Goal: Information Seeking & Learning: Check status

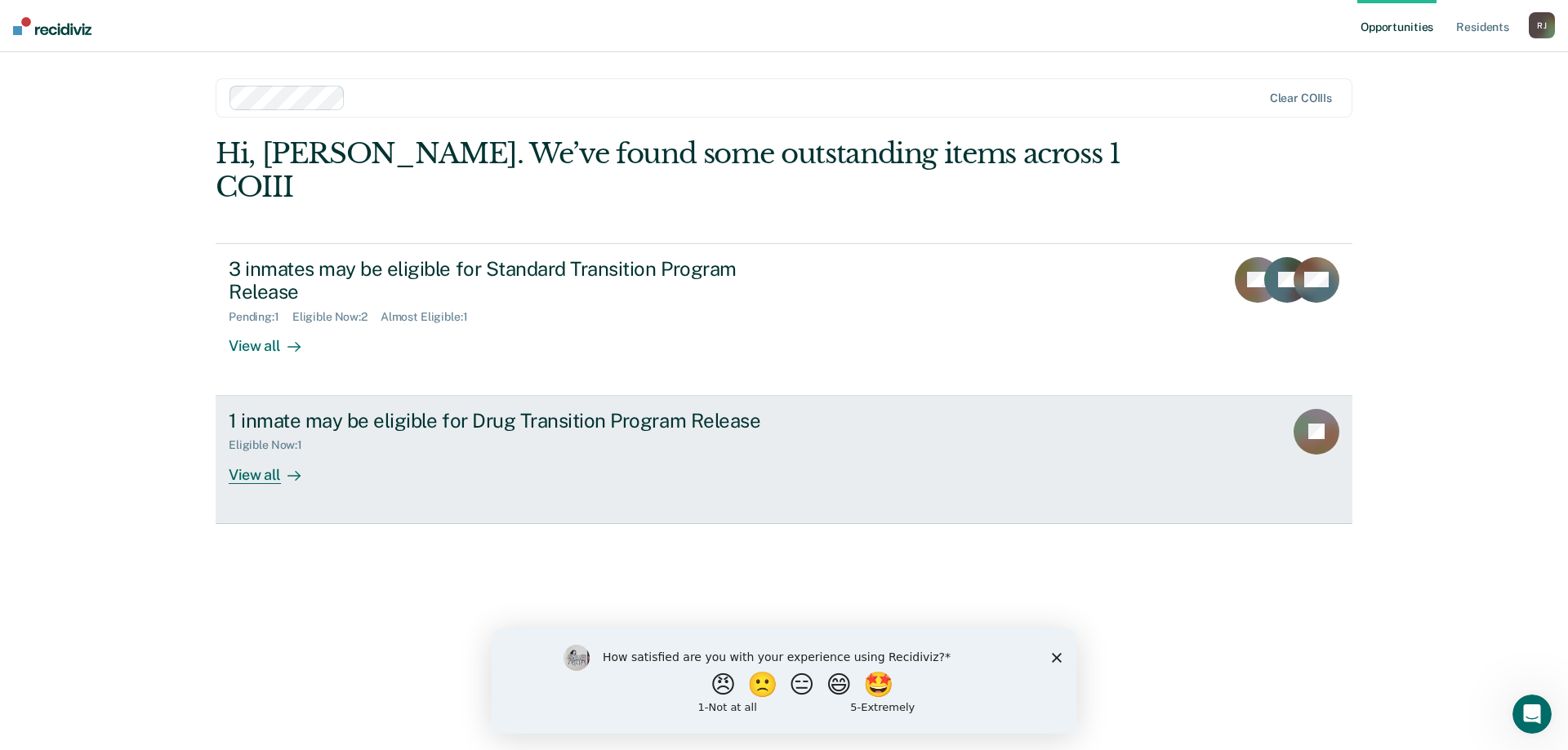
click at [504, 409] on div "1 inmate may be eligible for Drug Transition Program Release" at bounding box center [515, 420] width 573 height 23
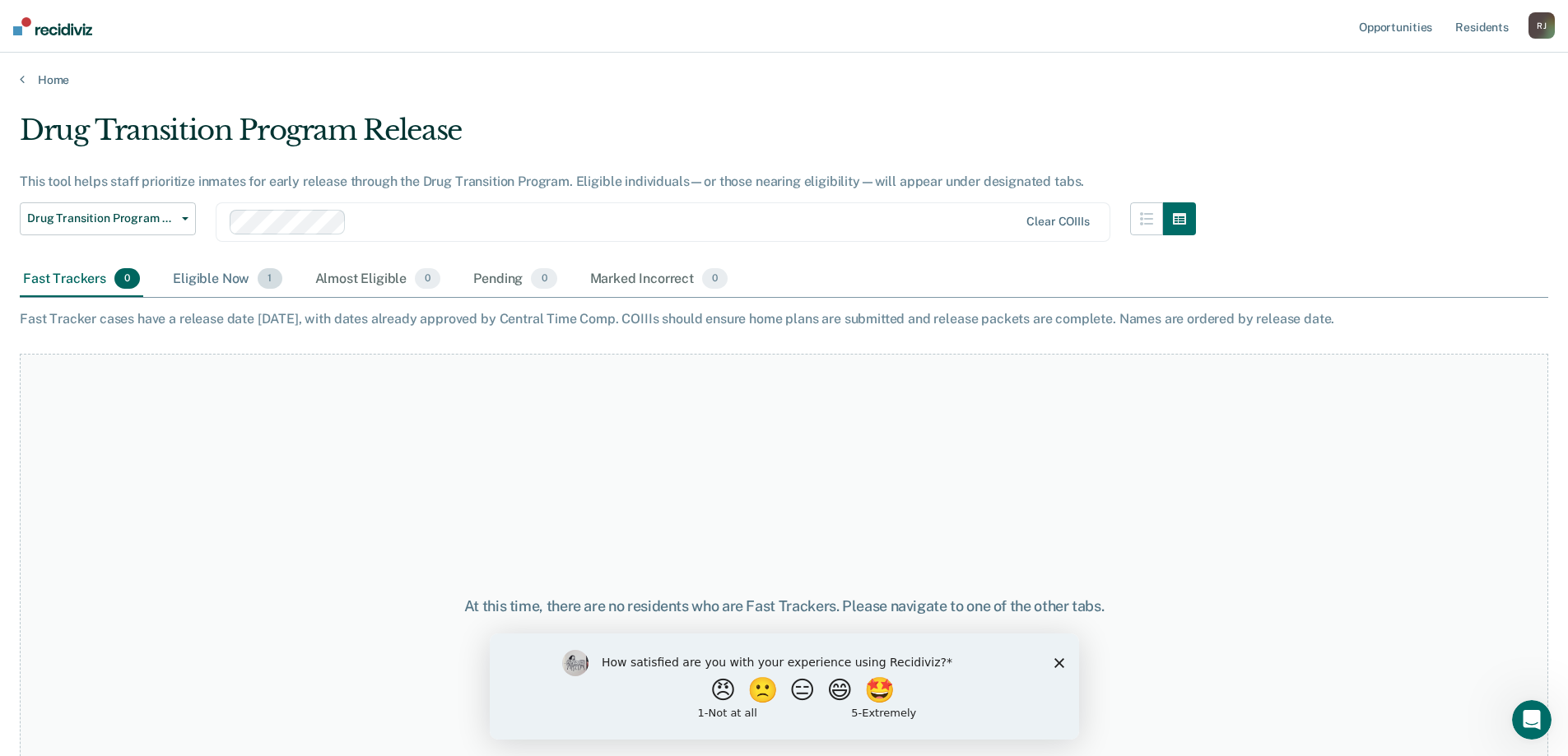
click at [219, 281] on div "Eligible Now 1" at bounding box center [227, 279] width 116 height 36
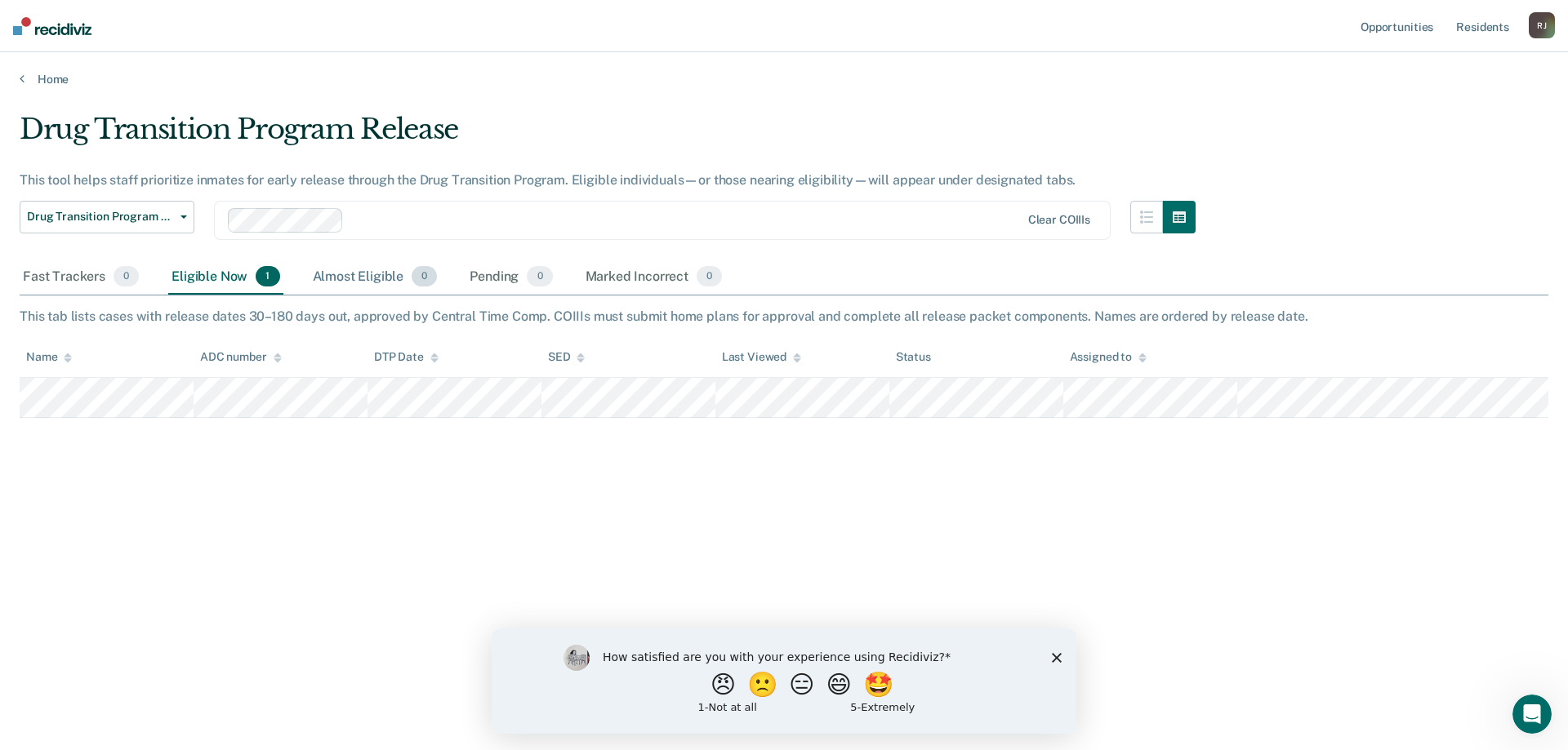
click at [337, 273] on div "Almost Eligible 0" at bounding box center [375, 277] width 131 height 36
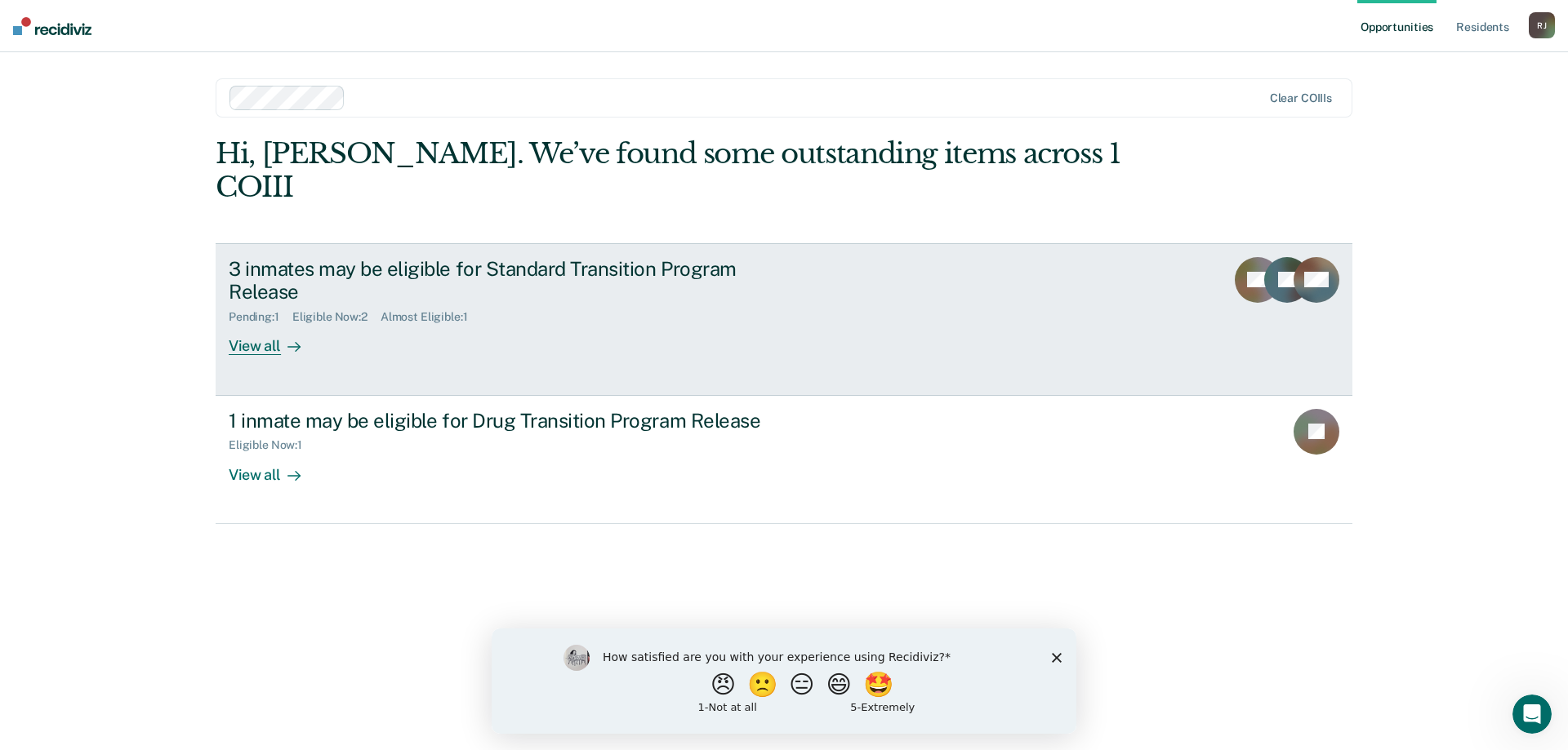
click at [310, 257] on div "3 inmates may be eligible for Standard Transition Program Release" at bounding box center [515, 281] width 573 height 47
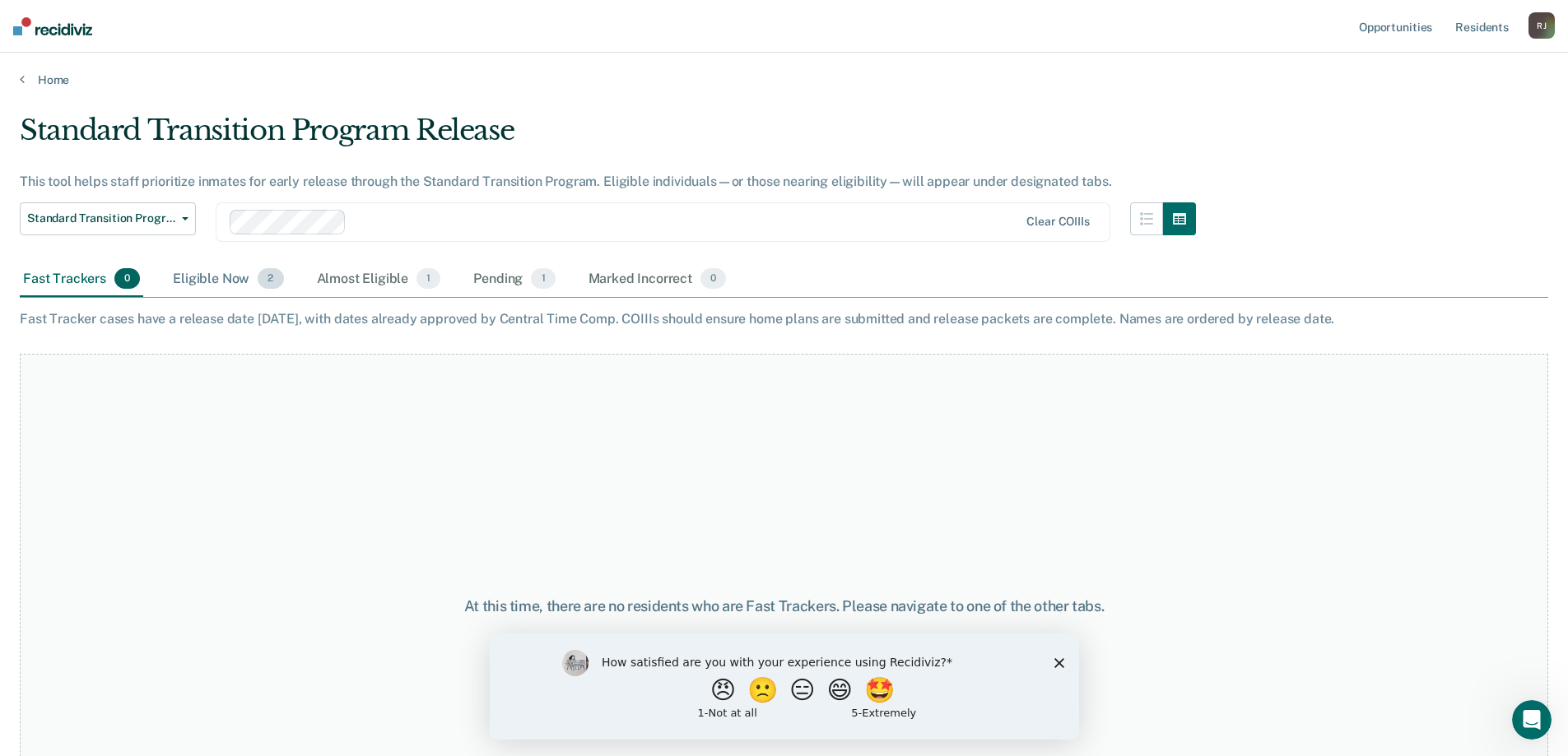
click at [205, 279] on div "Eligible Now 2" at bounding box center [228, 279] width 117 height 36
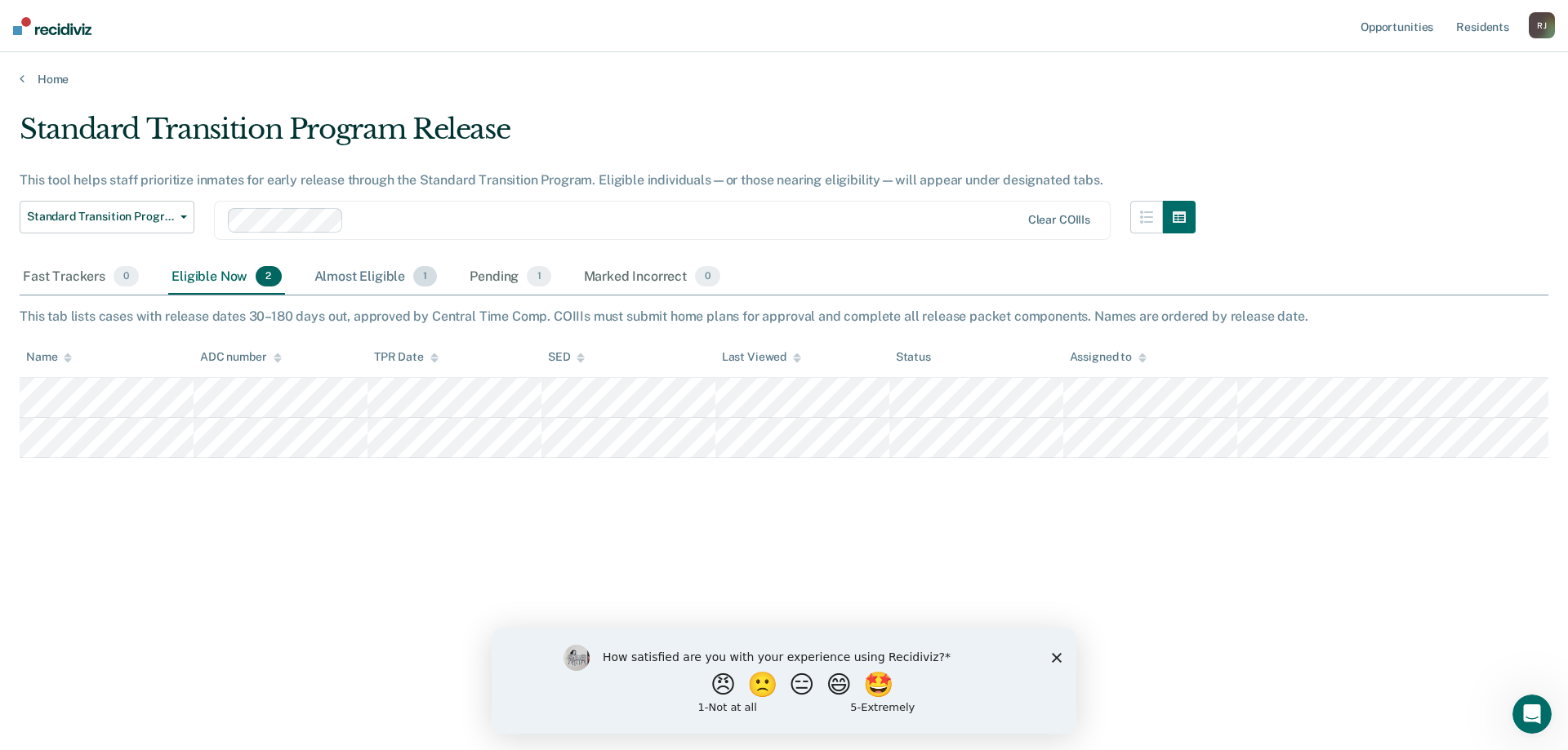
click at [348, 273] on div "Almost Eligible 1" at bounding box center [376, 277] width 130 height 36
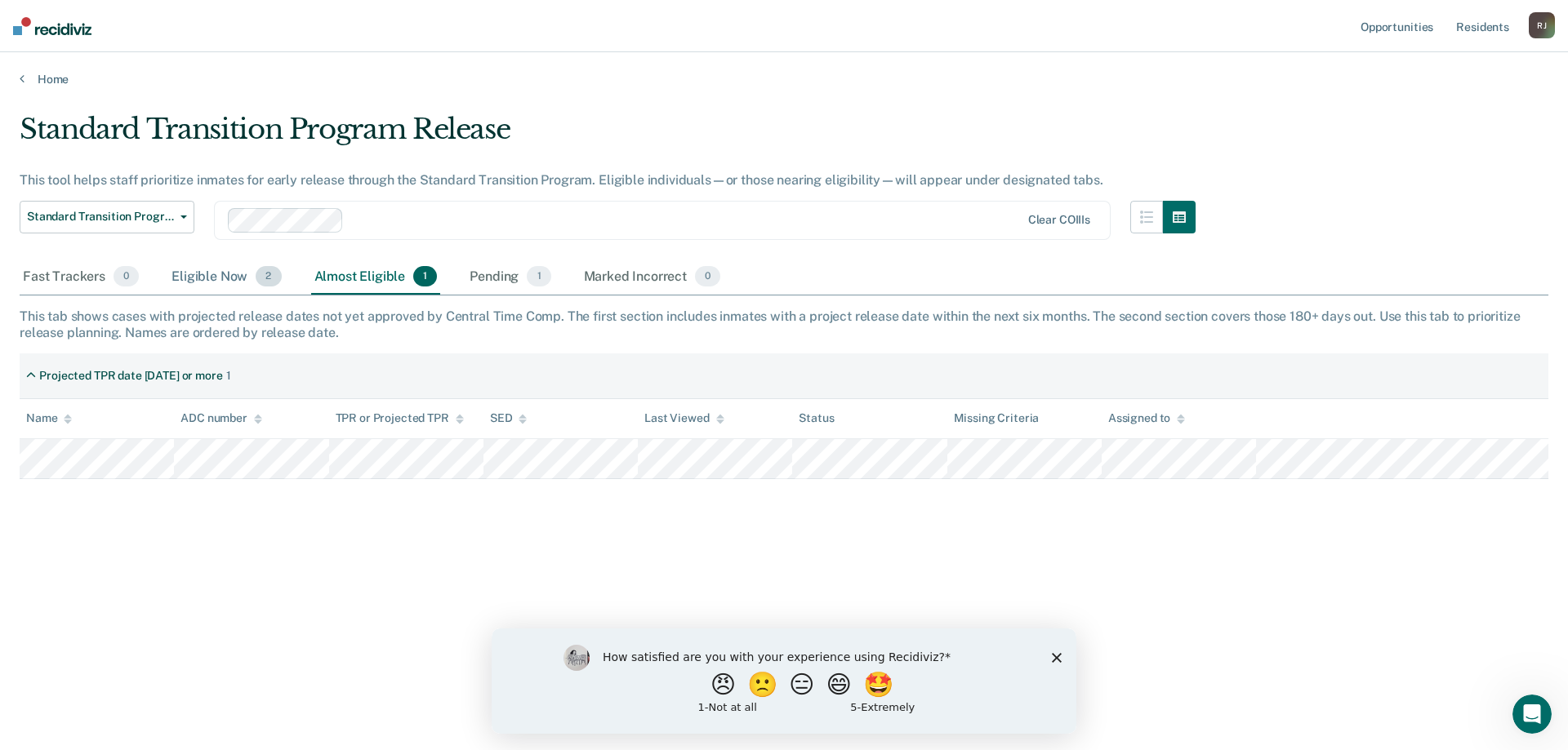
click at [194, 275] on div "Eligible Now 2" at bounding box center [226, 277] width 116 height 36
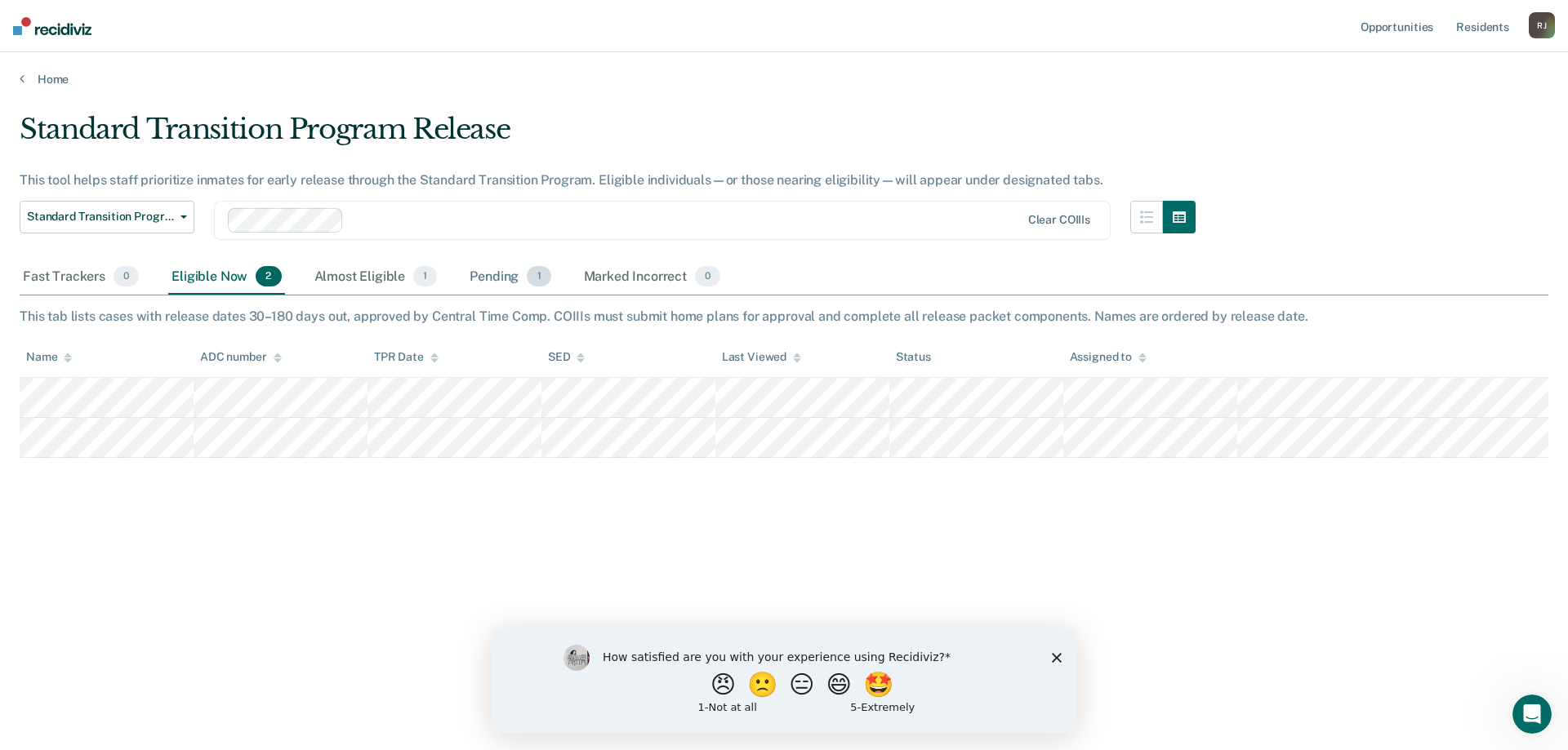
click at [514, 277] on div "Pending 1" at bounding box center [509, 277] width 87 height 36
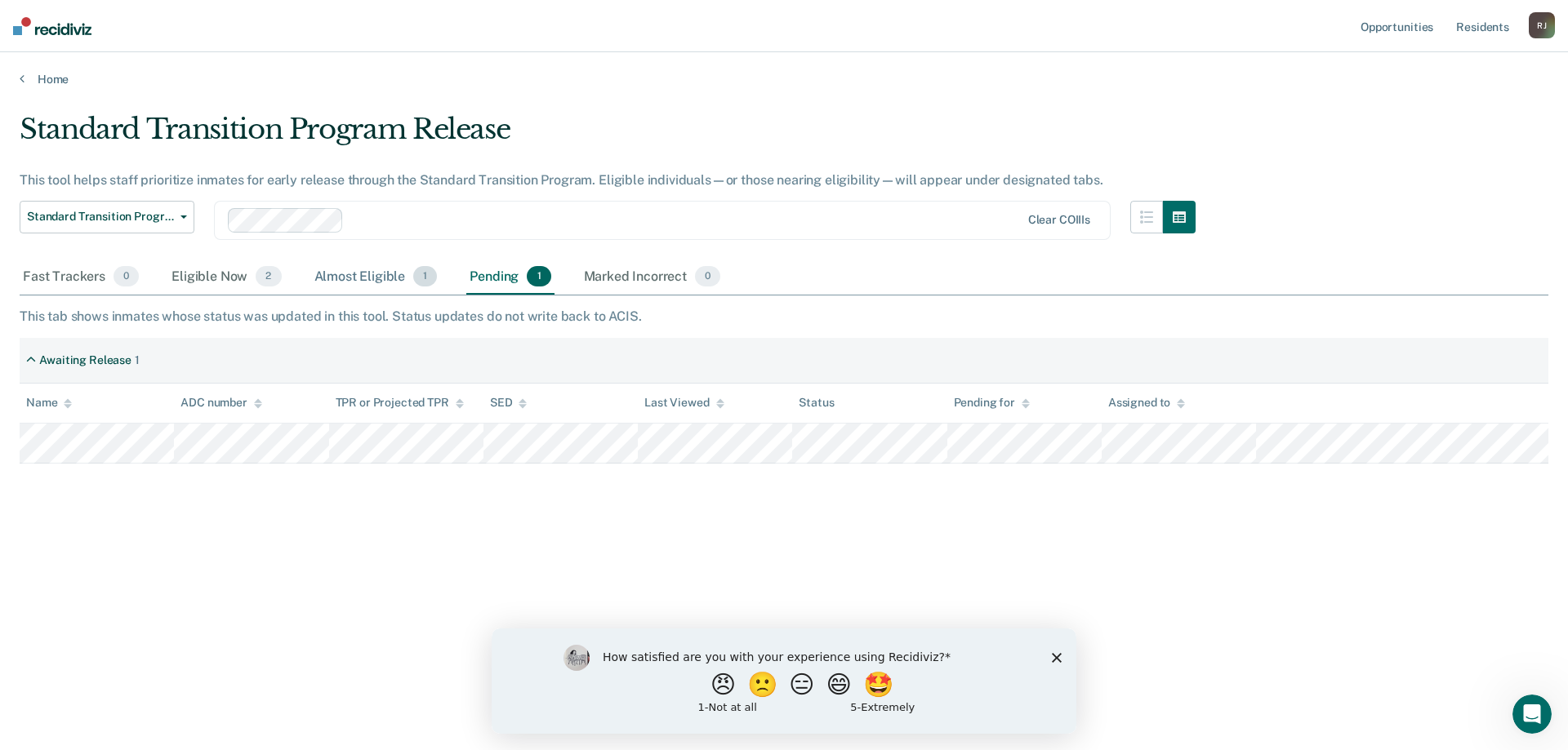
click at [344, 275] on div "Almost Eligible 1" at bounding box center [376, 277] width 130 height 36
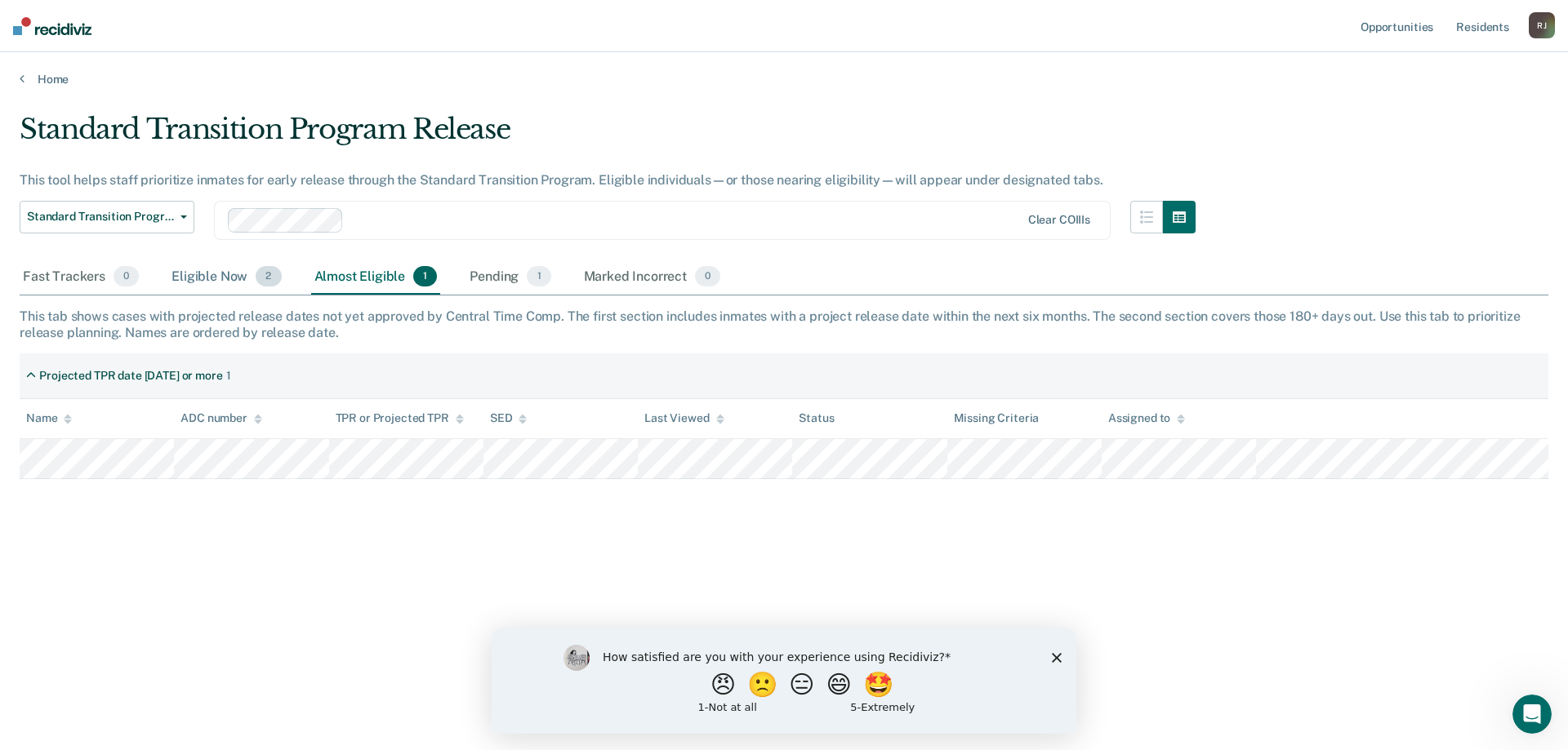
click at [224, 276] on div "Eligible Now 2" at bounding box center [226, 277] width 116 height 36
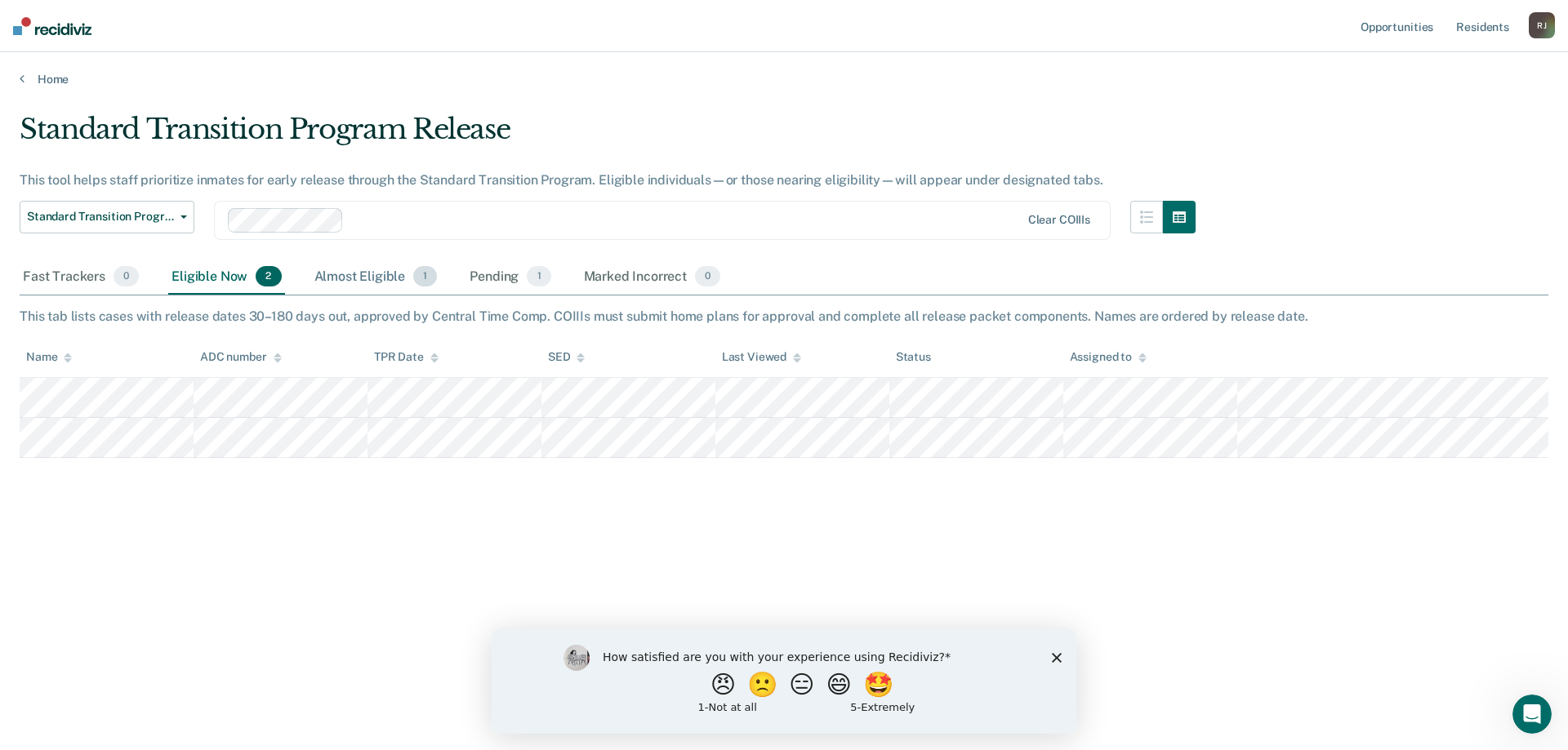
click at [325, 277] on div "Almost Eligible 1" at bounding box center [376, 277] width 130 height 36
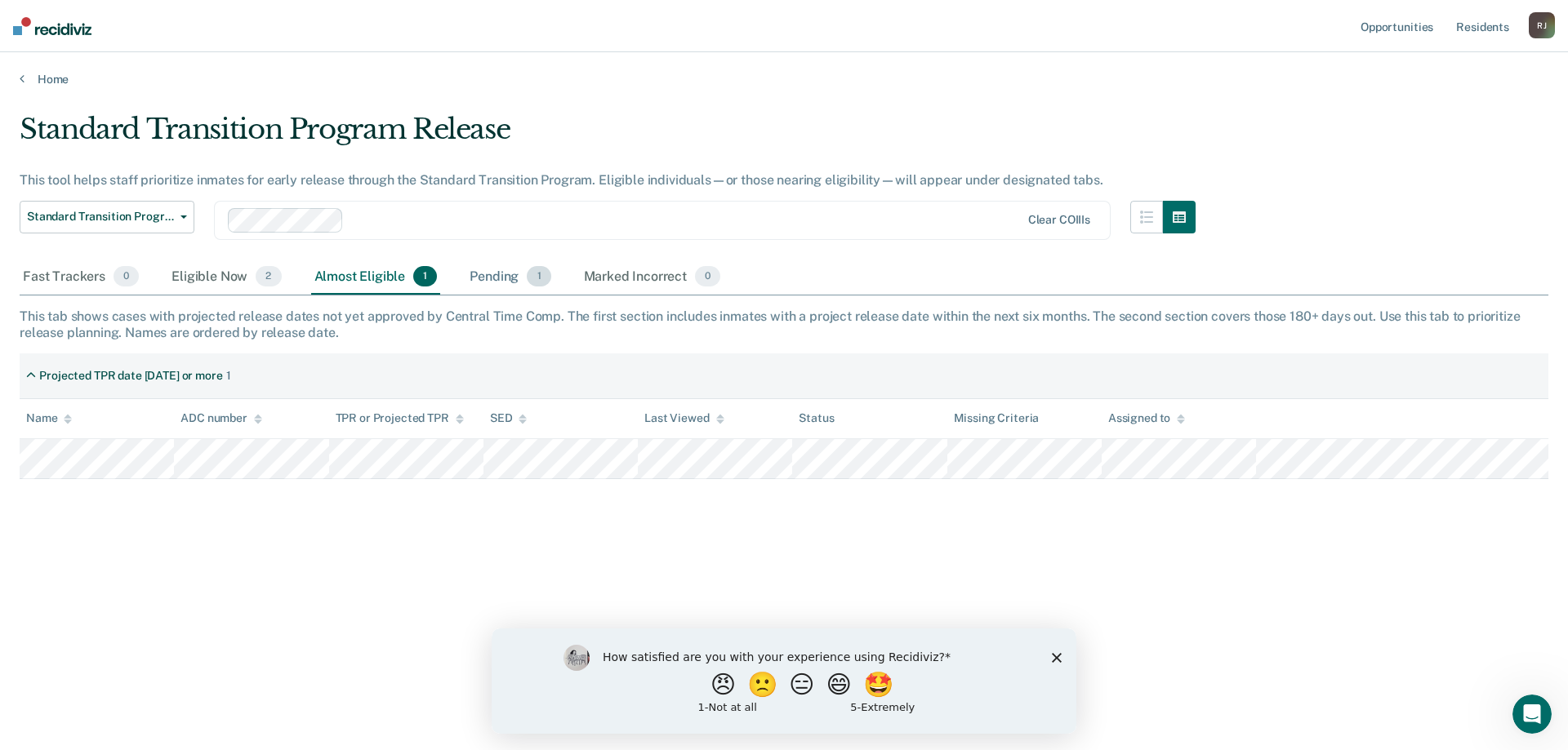
click at [488, 283] on div "Pending 1" at bounding box center [509, 277] width 87 height 36
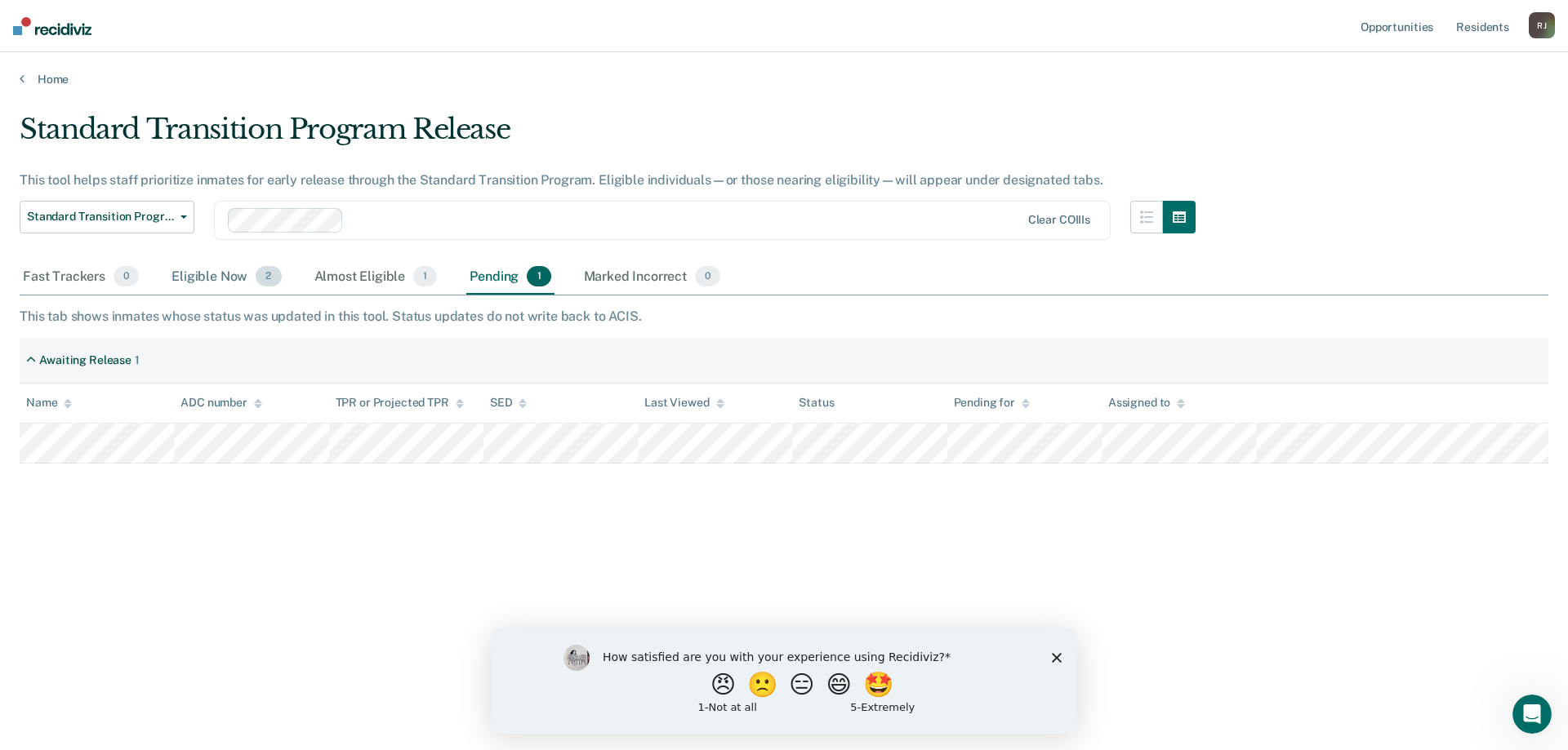
click at [227, 277] on div "Eligible Now 2" at bounding box center [226, 277] width 116 height 36
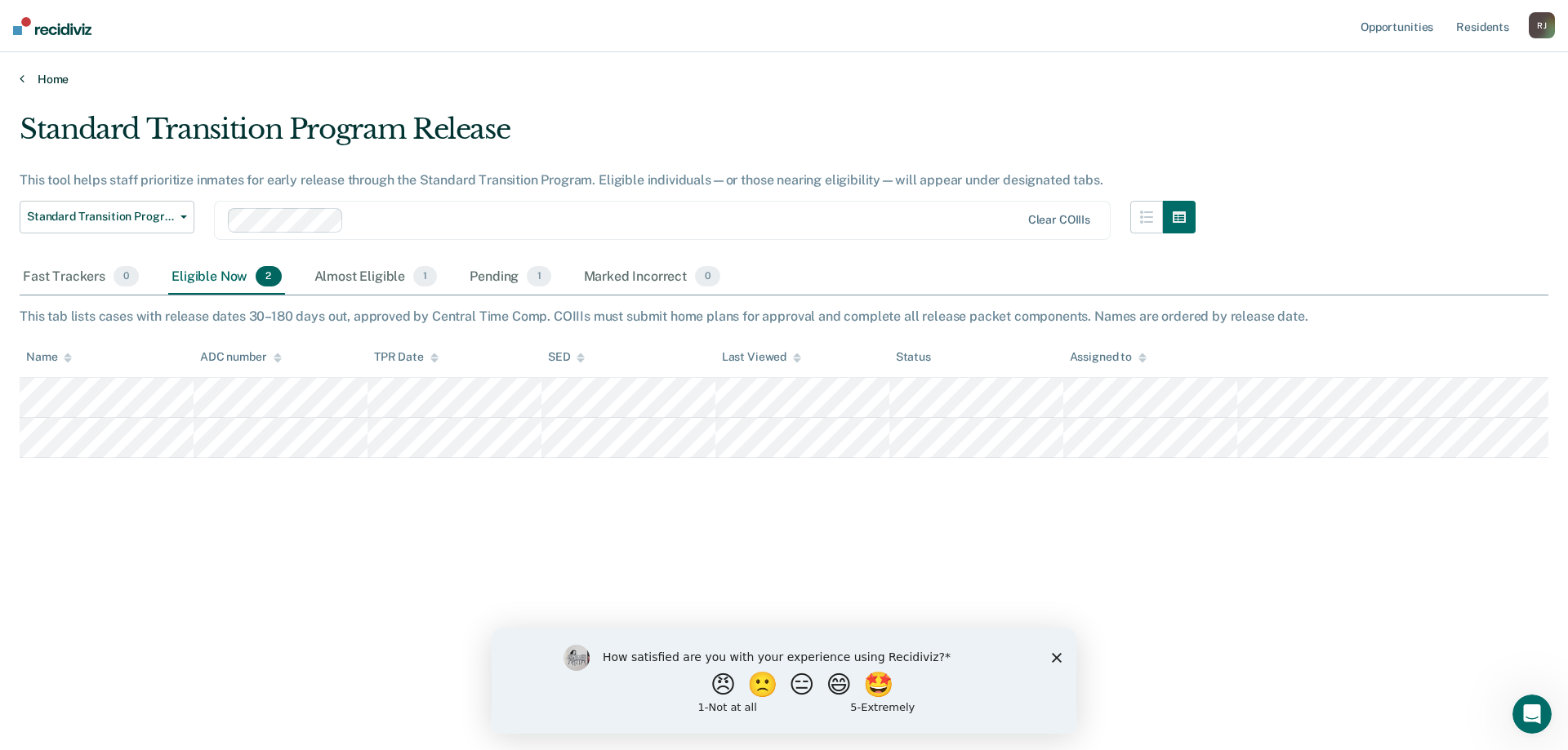
click at [22, 80] on icon at bounding box center [22, 78] width 5 height 13
